Goal: Information Seeking & Learning: Learn about a topic

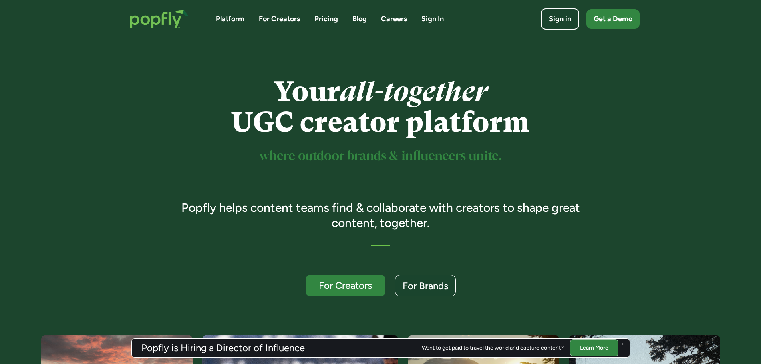
click at [396, 12] on div "Platform For Creators Pricing Blog Careers Sign In Sign in Get a Demo" at bounding box center [381, 19] width 518 height 35
click at [397, 21] on link "Careers" at bounding box center [394, 19] width 26 height 10
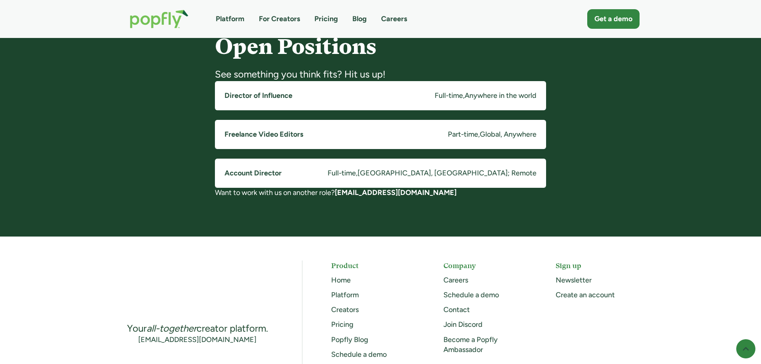
scroll to position [639, 0]
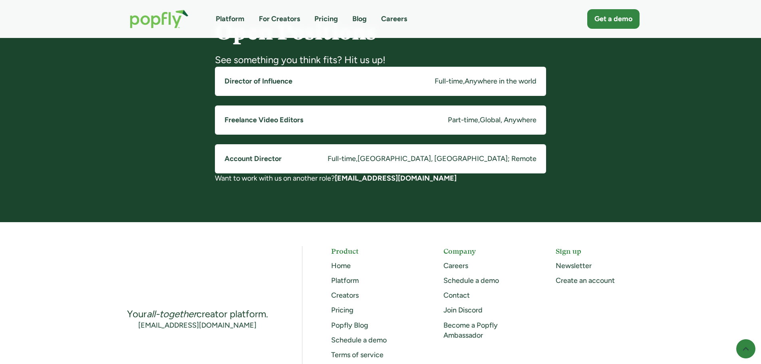
click at [265, 158] on h5 "Account Director" at bounding box center [253, 159] width 57 height 10
click at [286, 84] on h5 "Director of Influence" at bounding box center [259, 81] width 68 height 10
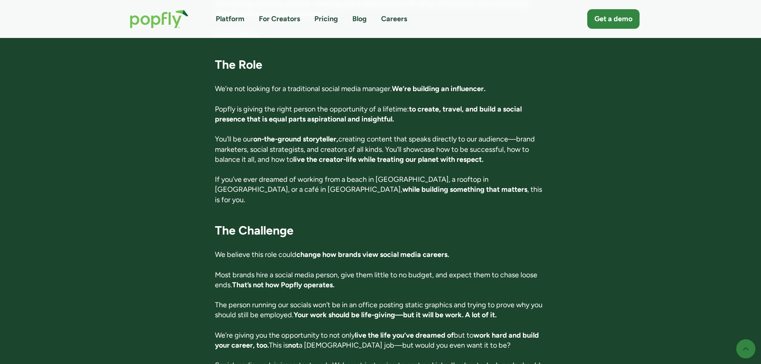
scroll to position [360, 0]
